Goal: Information Seeking & Learning: Learn about a topic

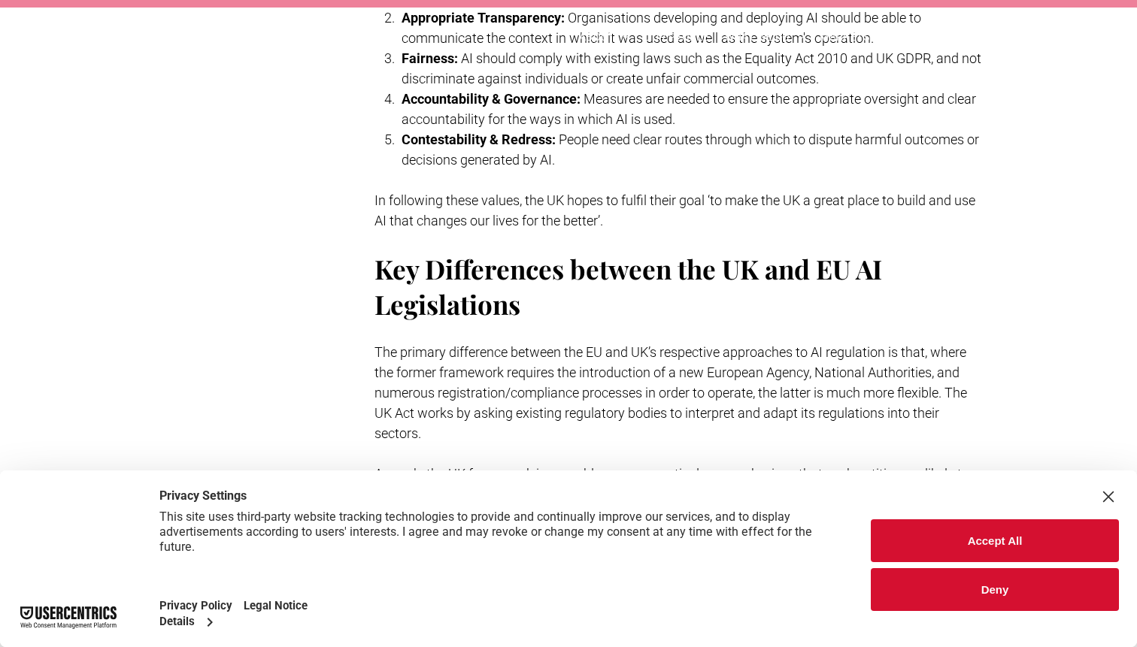
scroll to position [3142, 0]
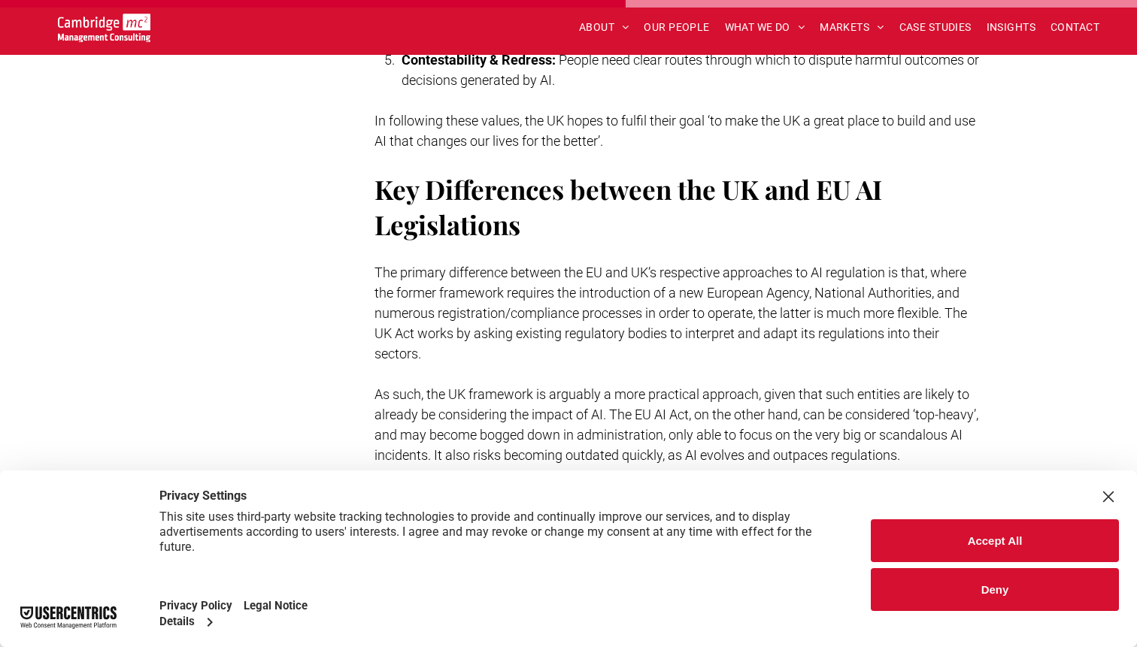
click at [1000, 608] on button "Deny" at bounding box center [995, 589] width 248 height 43
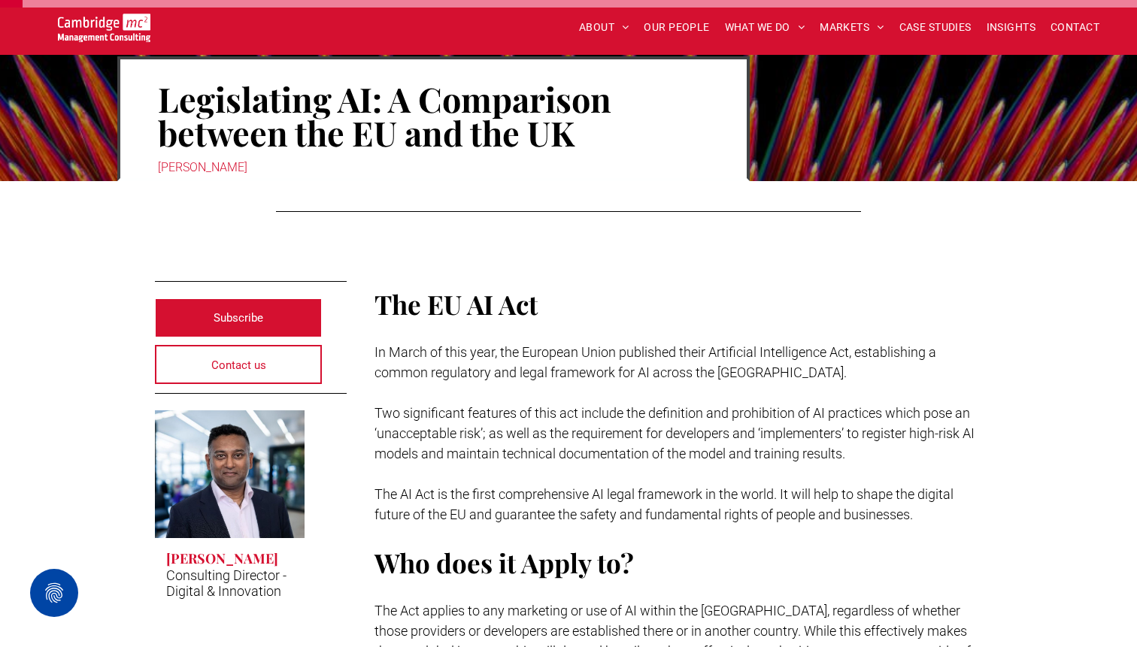
scroll to position [165, 0]
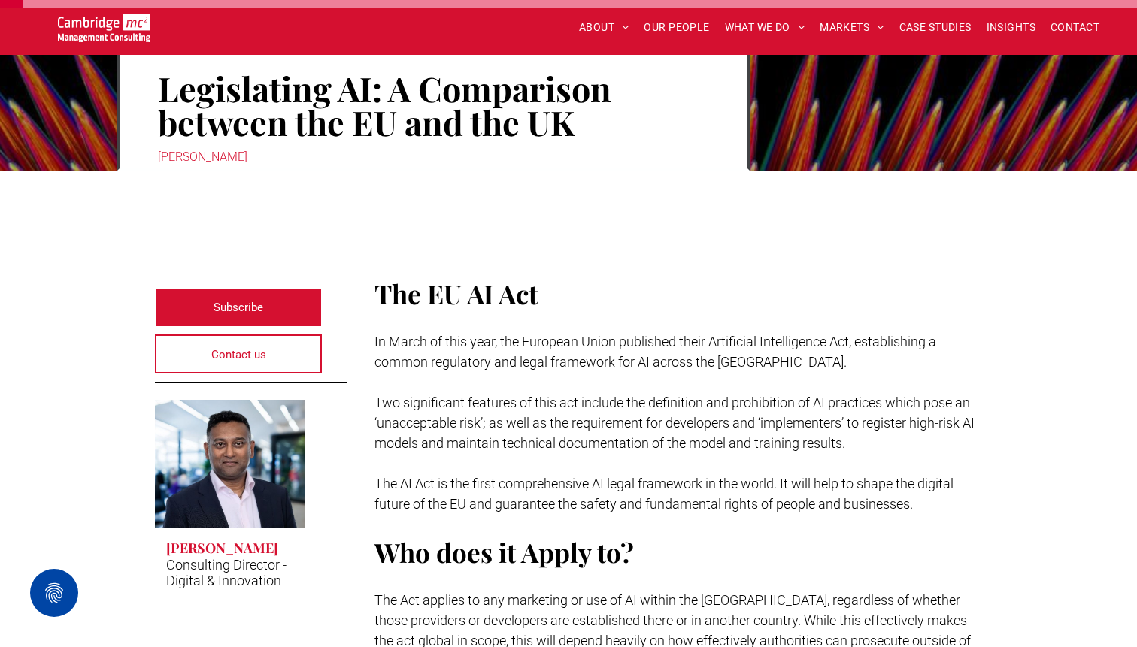
click at [263, 552] on h3 "[PERSON_NAME]" at bounding box center [222, 548] width 112 height 18
click at [259, 556] on h3 "[PERSON_NAME]" at bounding box center [222, 548] width 112 height 18
